Goal: Book appointment/travel/reservation

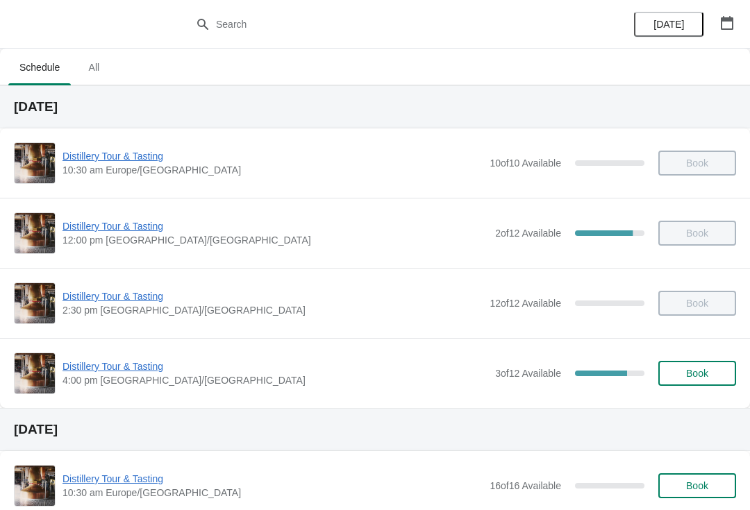
click at [113, 373] on span "Distillery Tour & Tasting" at bounding box center [276, 367] width 426 height 14
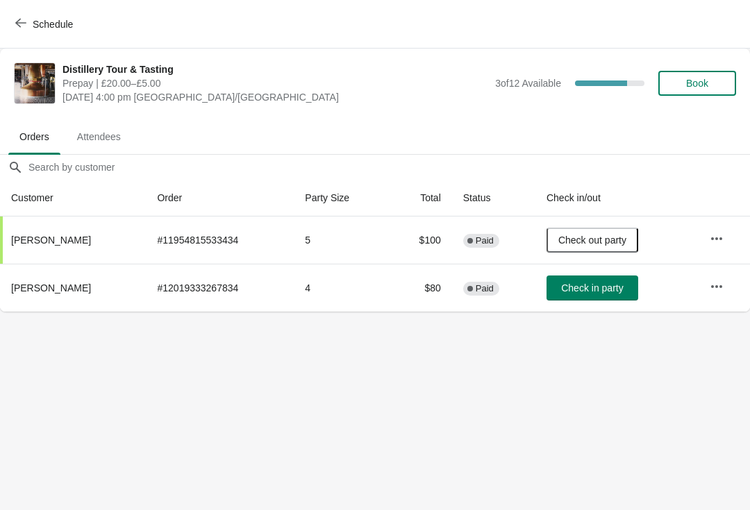
click at [588, 281] on button "Check in party" at bounding box center [593, 288] width 92 height 25
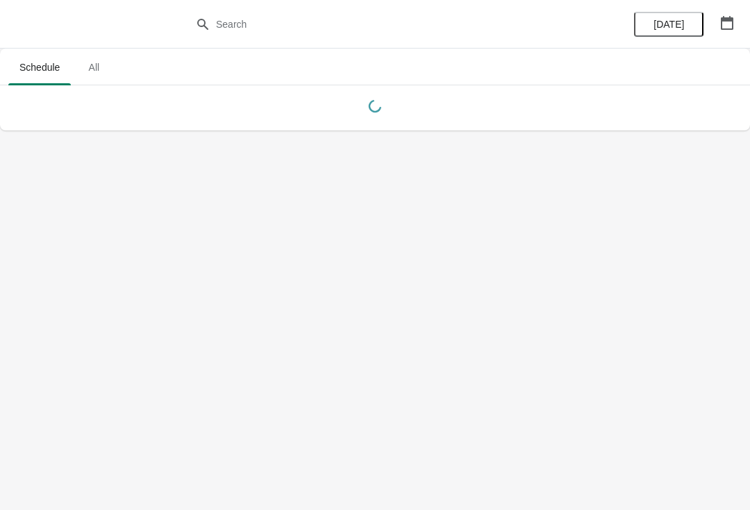
click at [728, 23] on icon "button" at bounding box center [727, 23] width 14 height 14
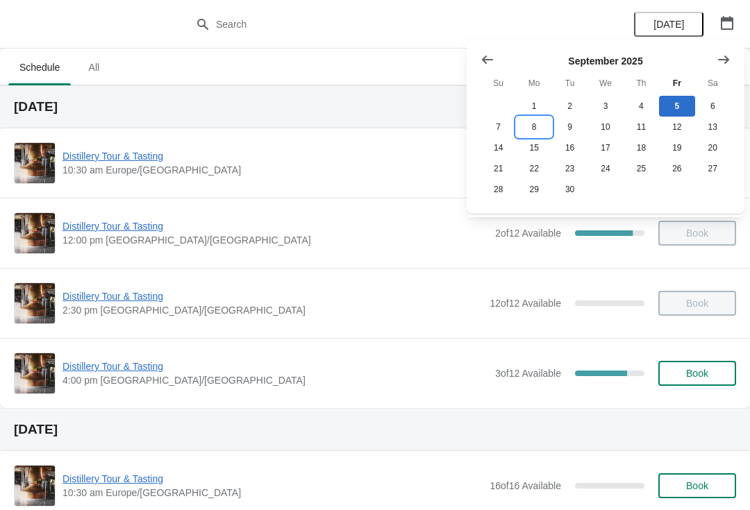
click at [532, 133] on button "8" at bounding box center [533, 127] width 35 height 21
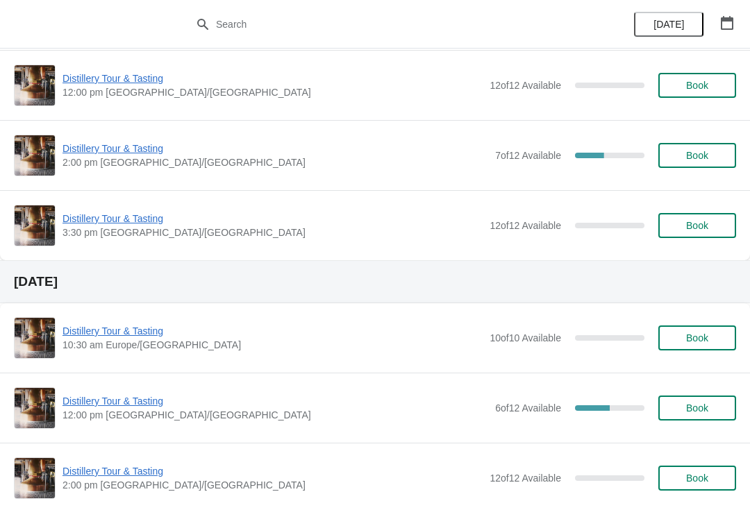
scroll to position [217, 0]
click at [126, 156] on span "Distillery Tour & Tasting" at bounding box center [276, 149] width 426 height 14
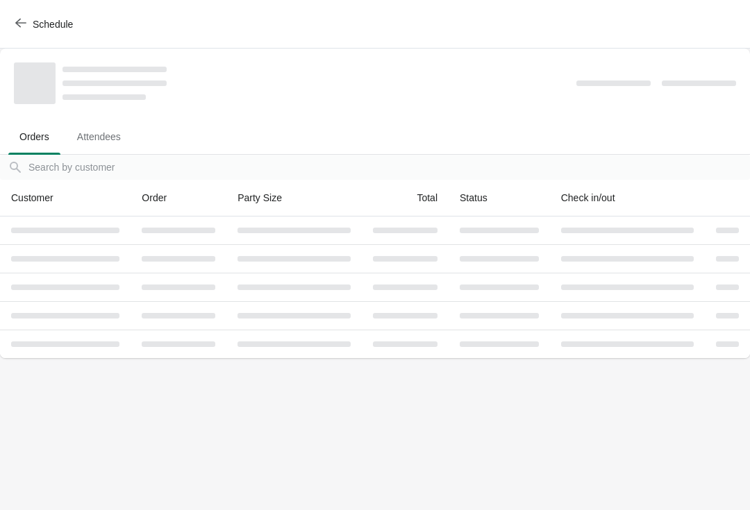
scroll to position [0, 0]
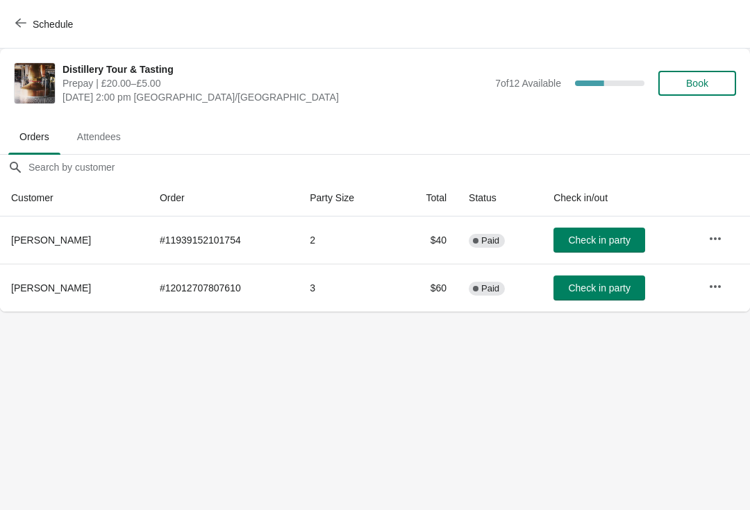
click at [708, 65] on div "Distillery Tour & Tasting Prepay | £20.00–£5.00 [DATE] 2:00 pm [GEOGRAPHIC_DATA…" at bounding box center [400, 84] width 674 height 42
click at [707, 73] on button "Book" at bounding box center [697, 83] width 78 height 25
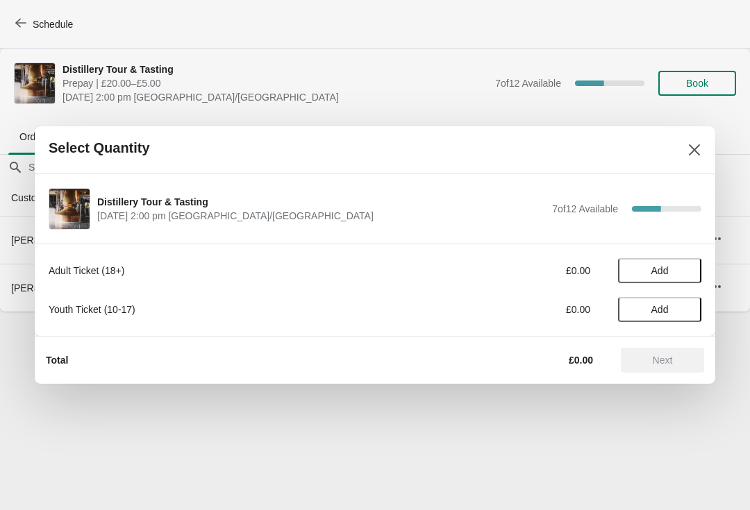
click at [676, 259] on button "Add" at bounding box center [659, 270] width 83 height 25
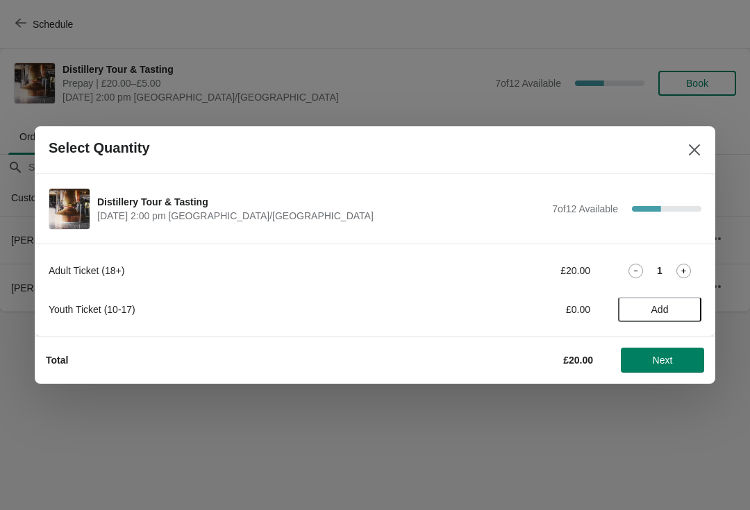
click at [674, 257] on div "Adult Ticket (18+) £20.00 1 Youth Ticket (10-17) £0.00 Add" at bounding box center [375, 283] width 653 height 78
click at [683, 266] on icon at bounding box center [683, 271] width 15 height 15
click at [690, 264] on icon at bounding box center [683, 271] width 15 height 15
click at [690, 362] on span "Next" at bounding box center [662, 360] width 61 height 11
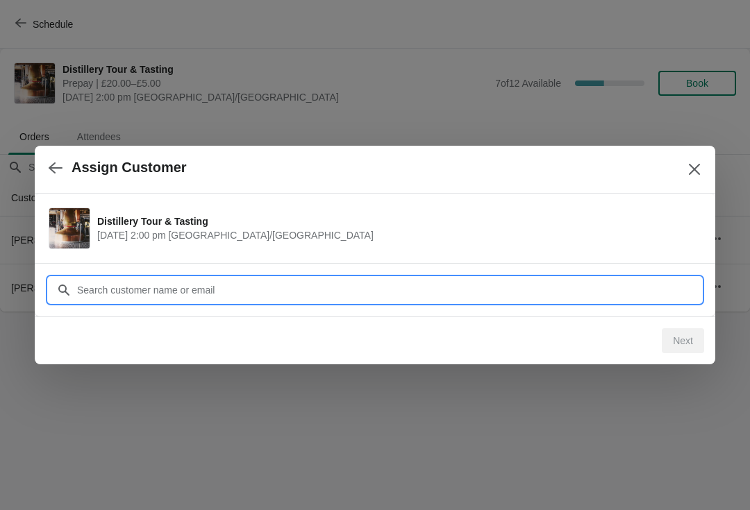
click at [172, 283] on input "Customer" at bounding box center [388, 290] width 625 height 25
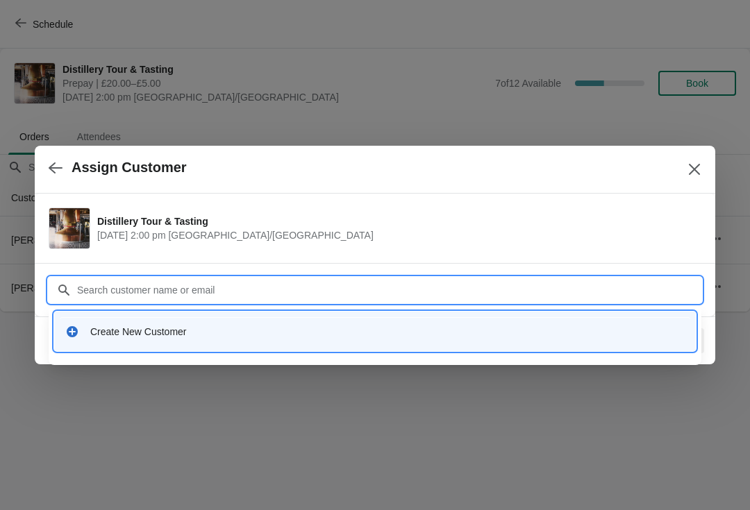
click at [143, 331] on div "Create New Customer" at bounding box center [387, 332] width 595 height 14
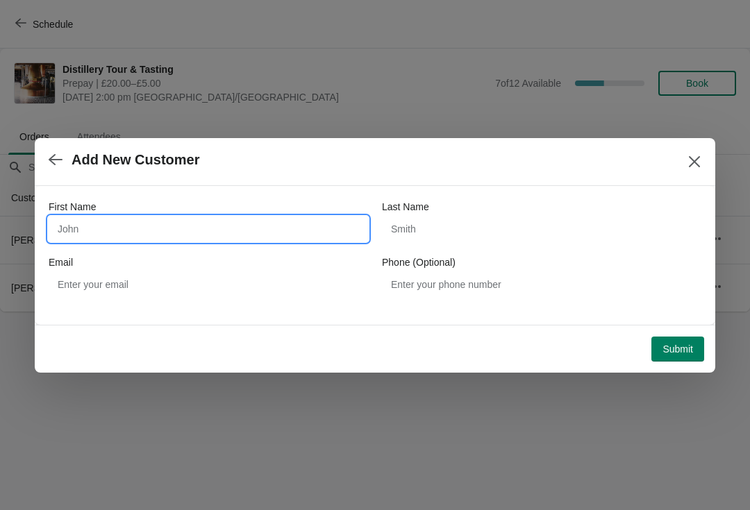
click at [135, 225] on input "First Name" at bounding box center [208, 229] width 319 height 25
type input "Iren"
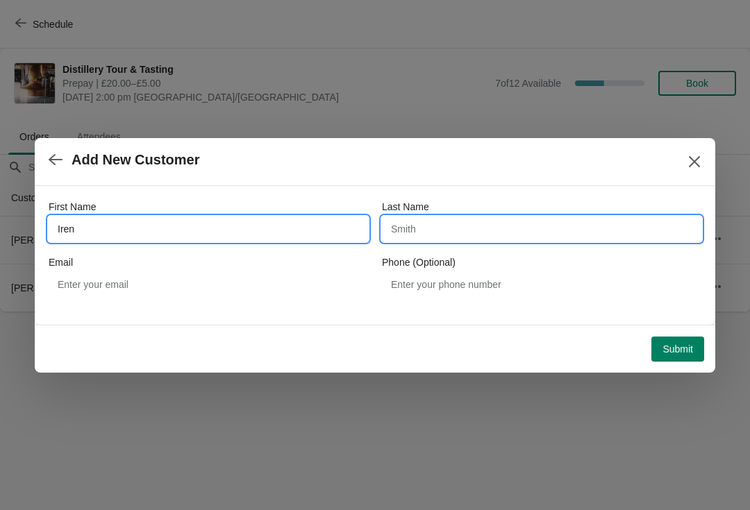
click at [480, 235] on input "Last Name" at bounding box center [541, 229] width 319 height 25
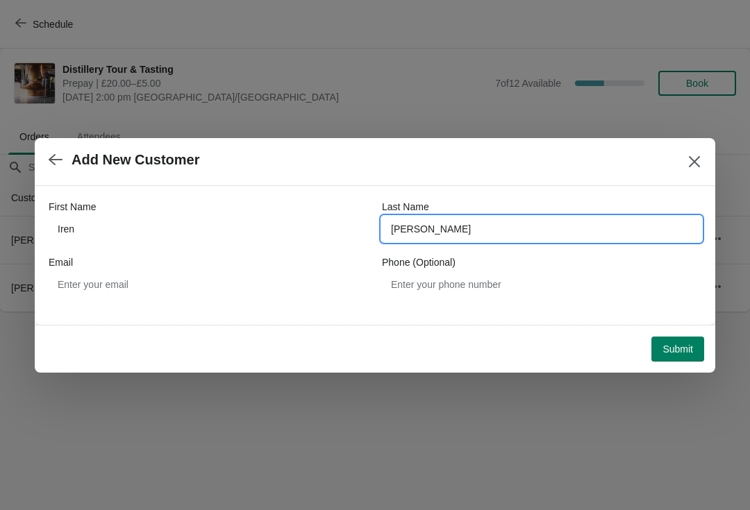
type input "[PERSON_NAME]"
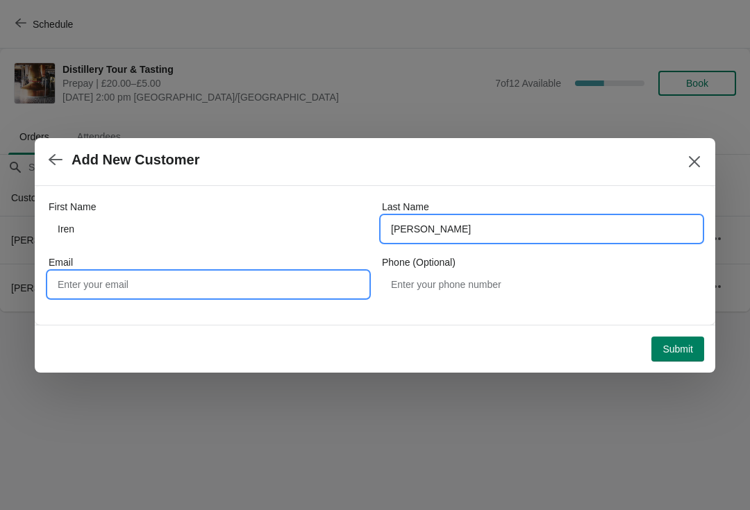
click at [150, 288] on input "Email" at bounding box center [208, 284] width 319 height 25
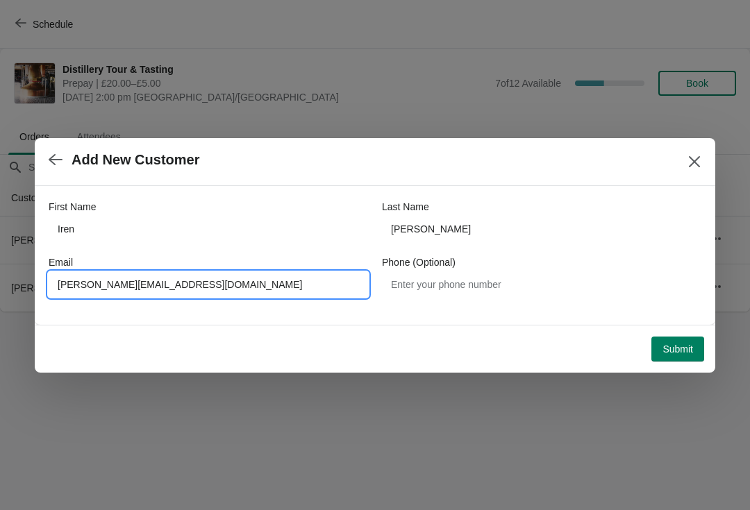
type input "[PERSON_NAME][EMAIL_ADDRESS][DOMAIN_NAME]"
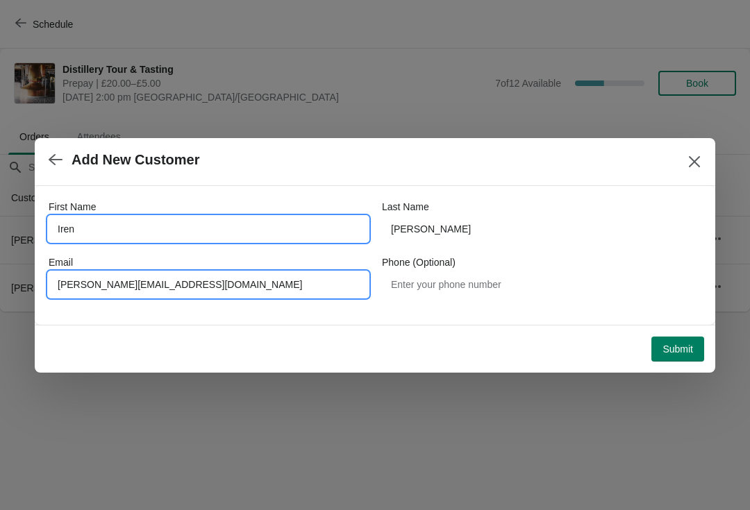
click at [217, 233] on input "Iren" at bounding box center [208, 229] width 319 height 25
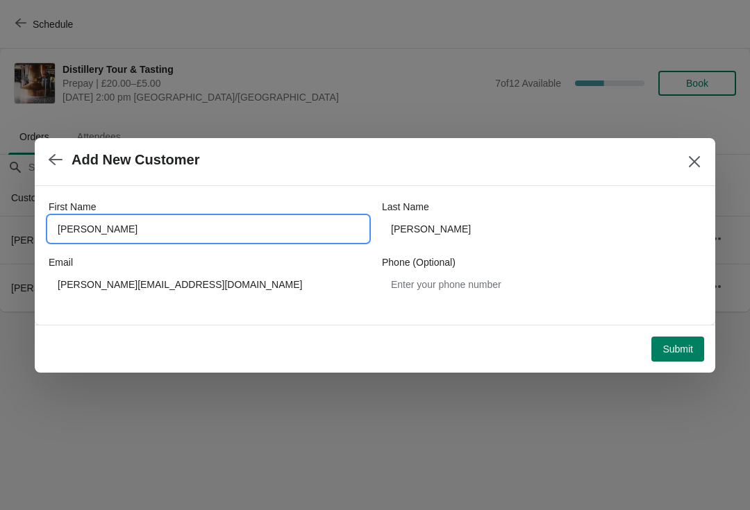
type input "[PERSON_NAME]"
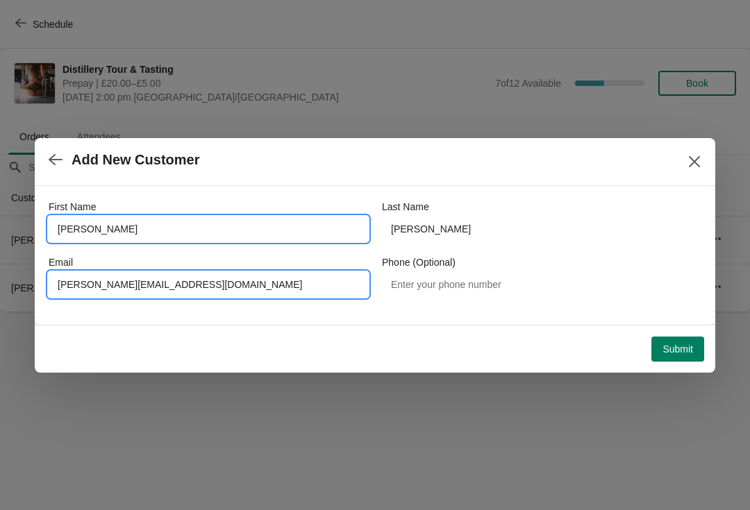
click at [106, 279] on input "[PERSON_NAME][EMAIL_ADDRESS][DOMAIN_NAME]" at bounding box center [208, 284] width 319 height 25
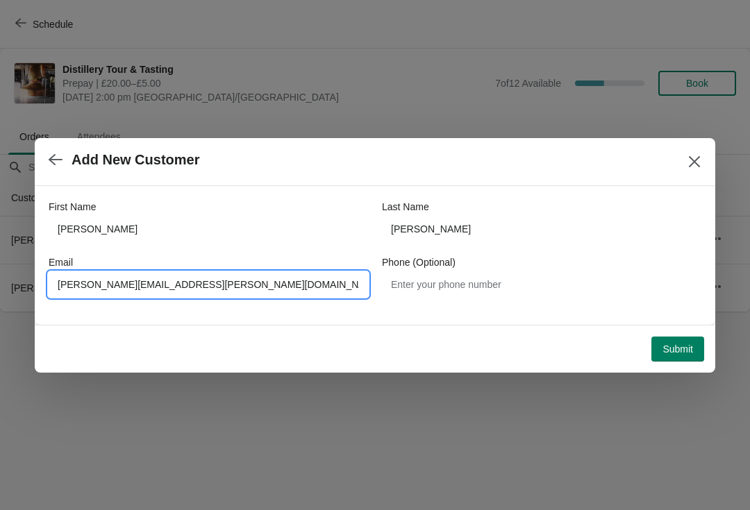
type input "[PERSON_NAME][EMAIL_ADDRESS][PERSON_NAME][DOMAIN_NAME]"
click at [692, 347] on span "Submit" at bounding box center [678, 349] width 31 height 11
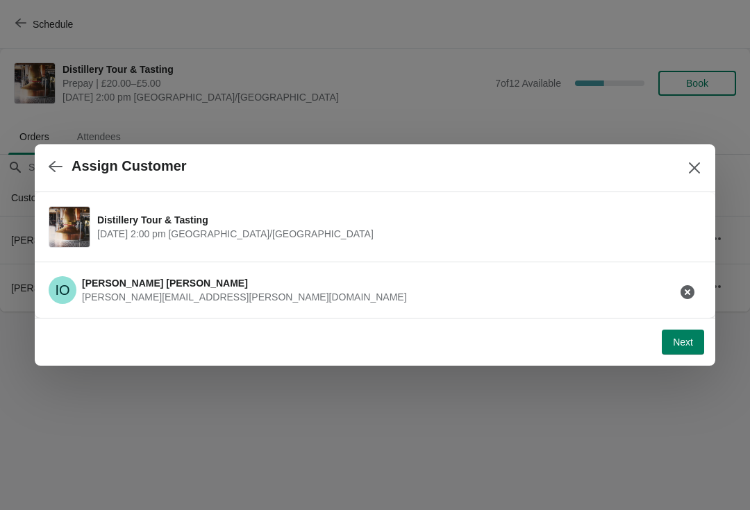
click at [681, 348] on span "Next" at bounding box center [683, 342] width 20 height 11
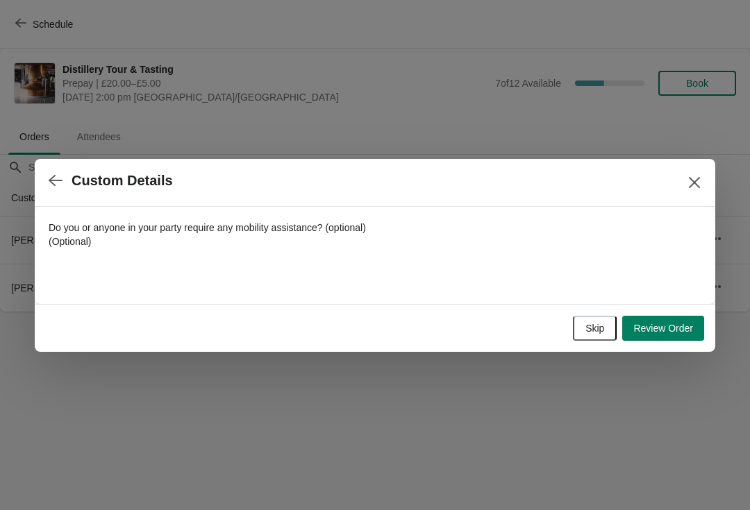
click at [672, 326] on span "Review Order" at bounding box center [663, 328] width 60 height 11
